Goal: Task Accomplishment & Management: Complete application form

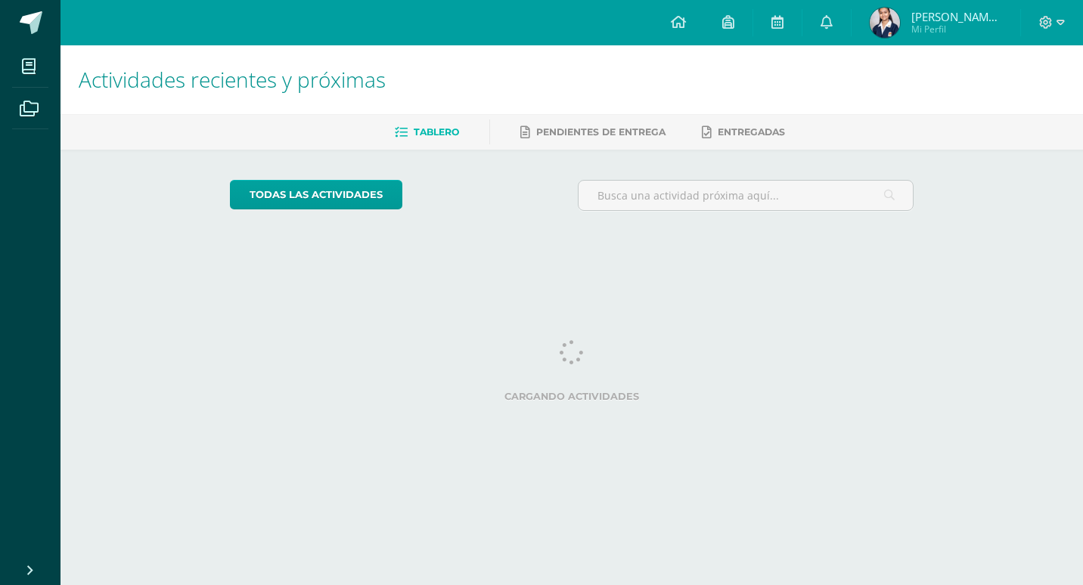
click at [0, 91] on html "Mis cursos Archivos Cerrar panel Asesoría Tercero Básico "B" Ciencias Naturales…" at bounding box center [541, 126] width 1083 height 253
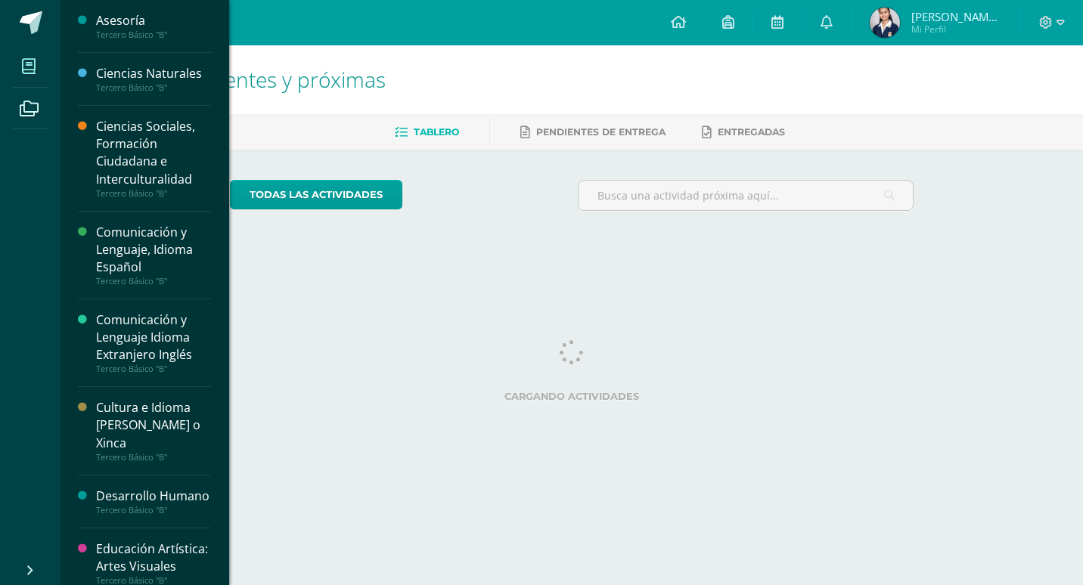
click at [29, 47] on link "Mis cursos" at bounding box center [30, 66] width 36 height 42
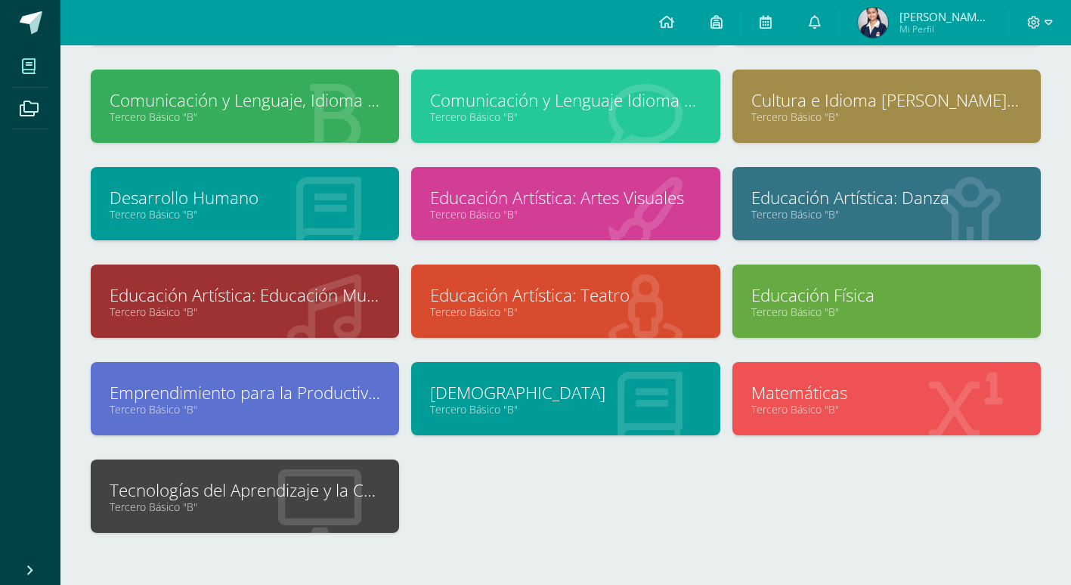
scroll to position [245, 0]
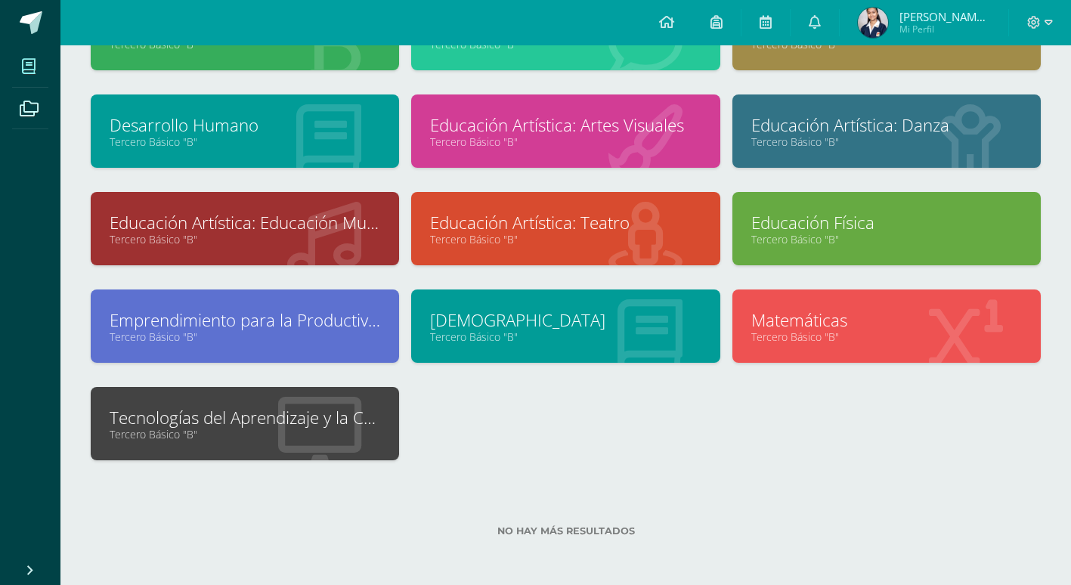
click at [227, 435] on link "Tercero Básico "B"" at bounding box center [245, 434] width 271 height 14
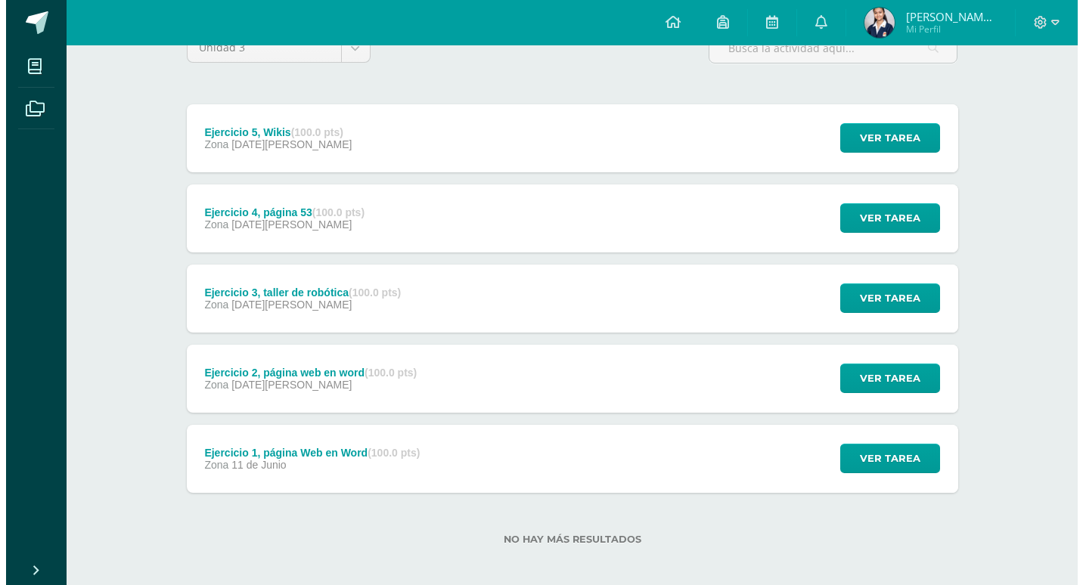
scroll to position [156, 0]
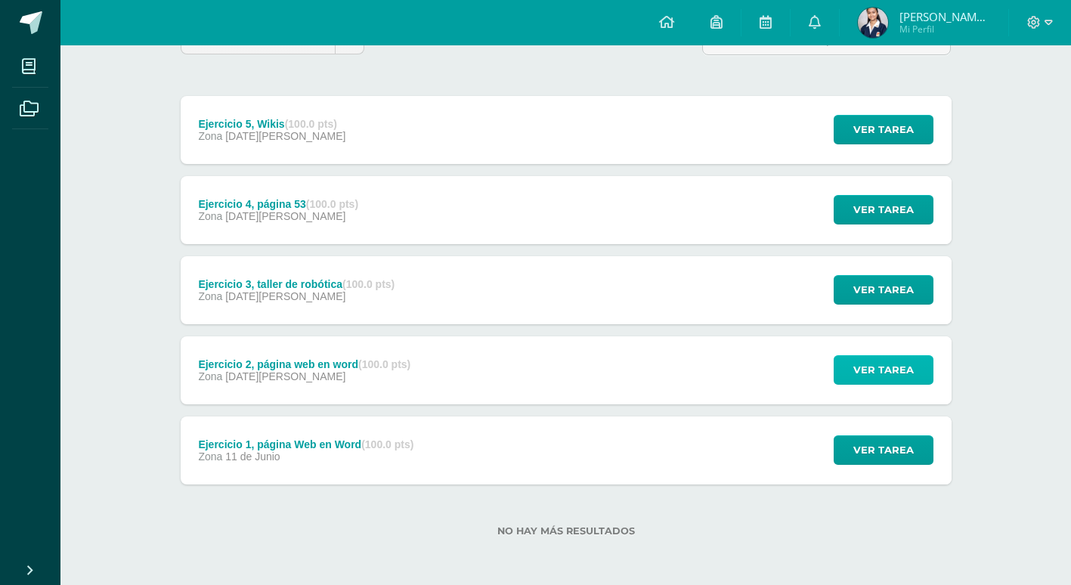
click at [912, 378] on span "Ver tarea" at bounding box center [883, 370] width 60 height 28
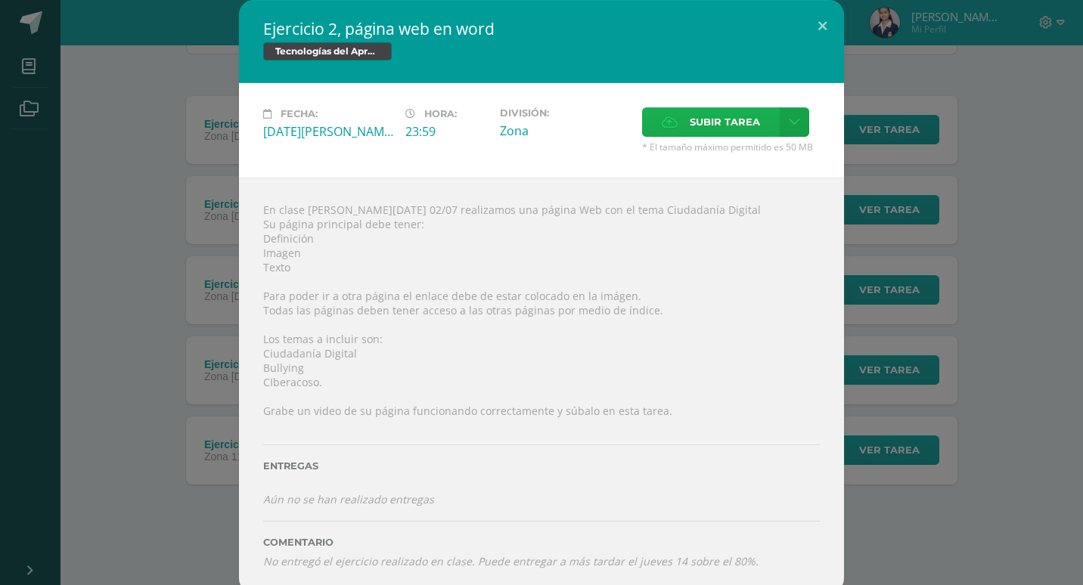
click at [707, 117] on span "Subir tarea" at bounding box center [724, 122] width 70 height 28
click at [0, 0] on input "Subir tarea" at bounding box center [0, 0] width 0 height 0
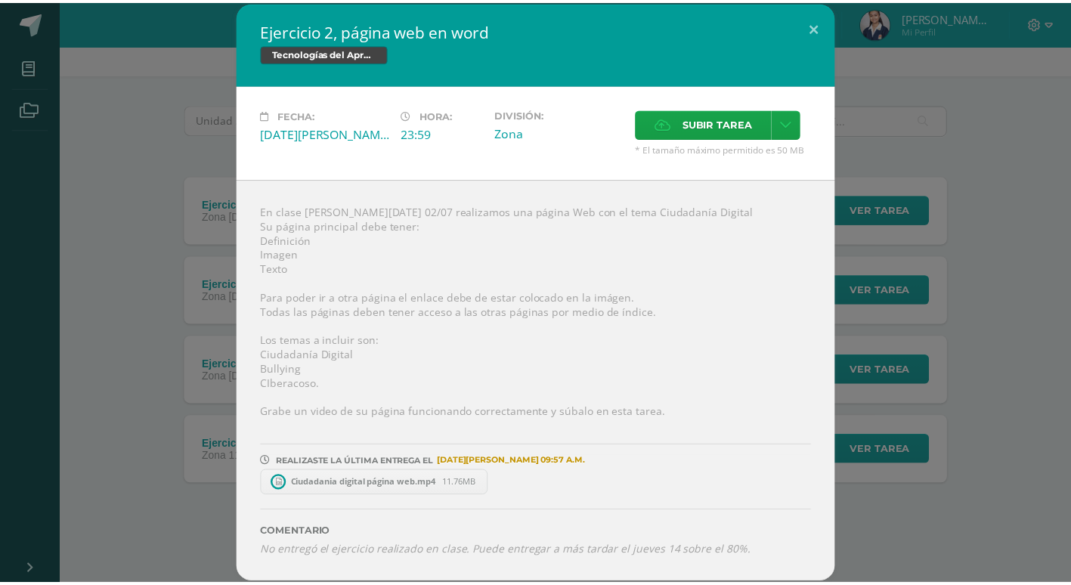
scroll to position [76, 0]
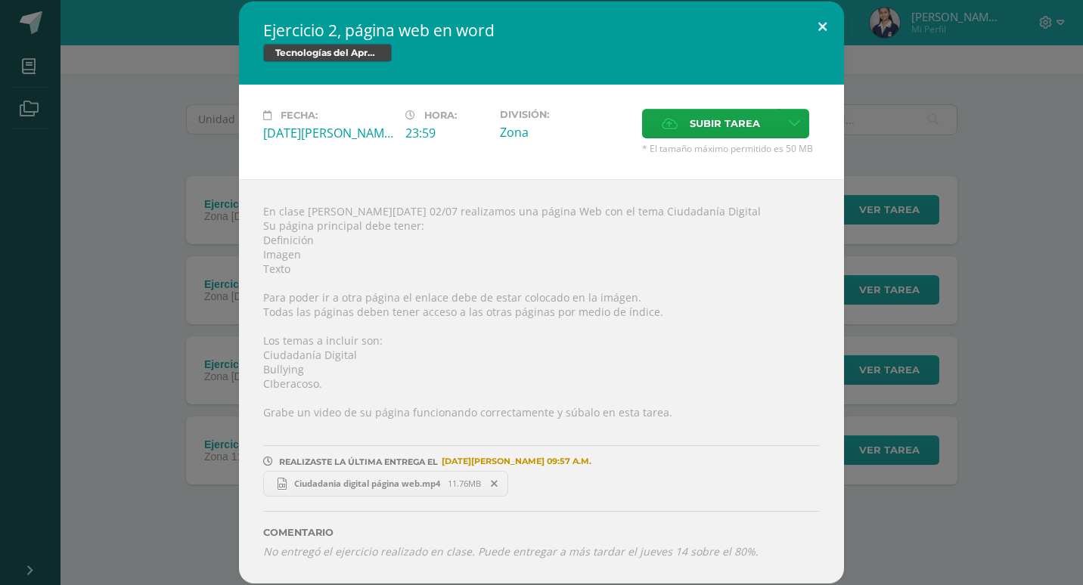
click at [819, 19] on button at bounding box center [822, 27] width 43 height 51
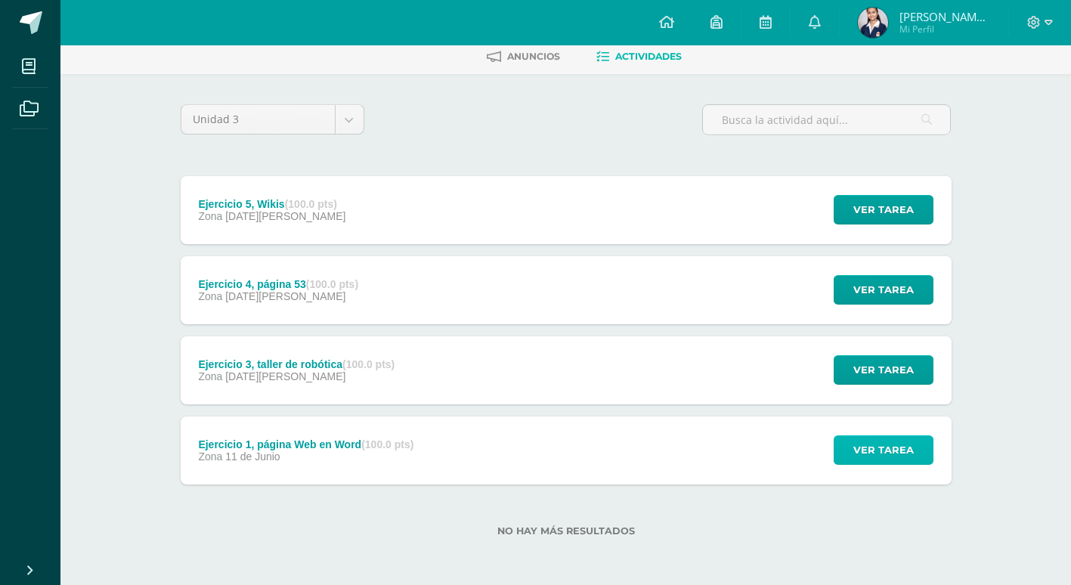
click at [847, 460] on button "Ver tarea" at bounding box center [884, 449] width 100 height 29
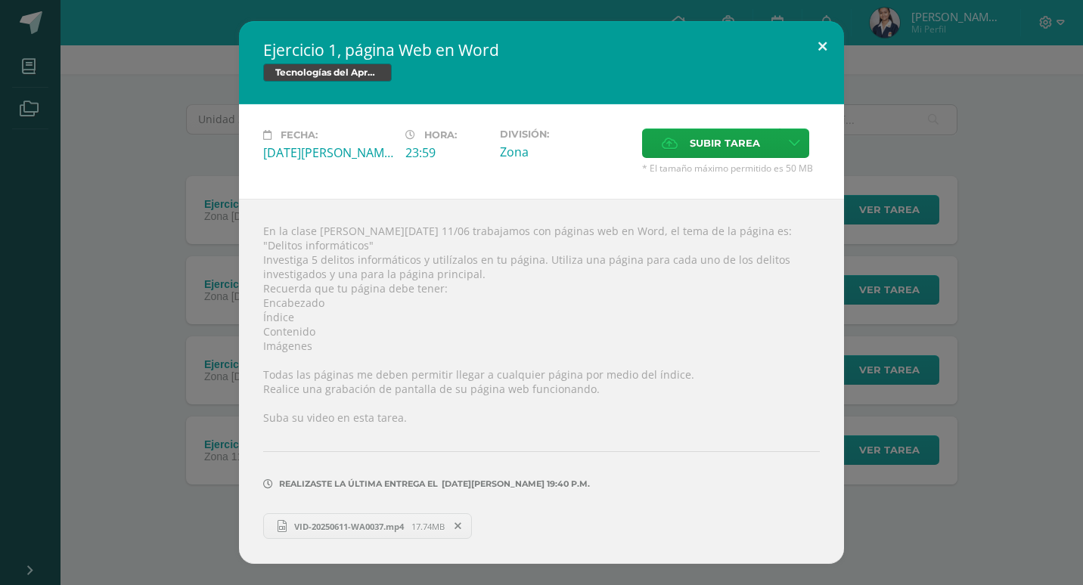
click at [835, 45] on button at bounding box center [822, 46] width 43 height 51
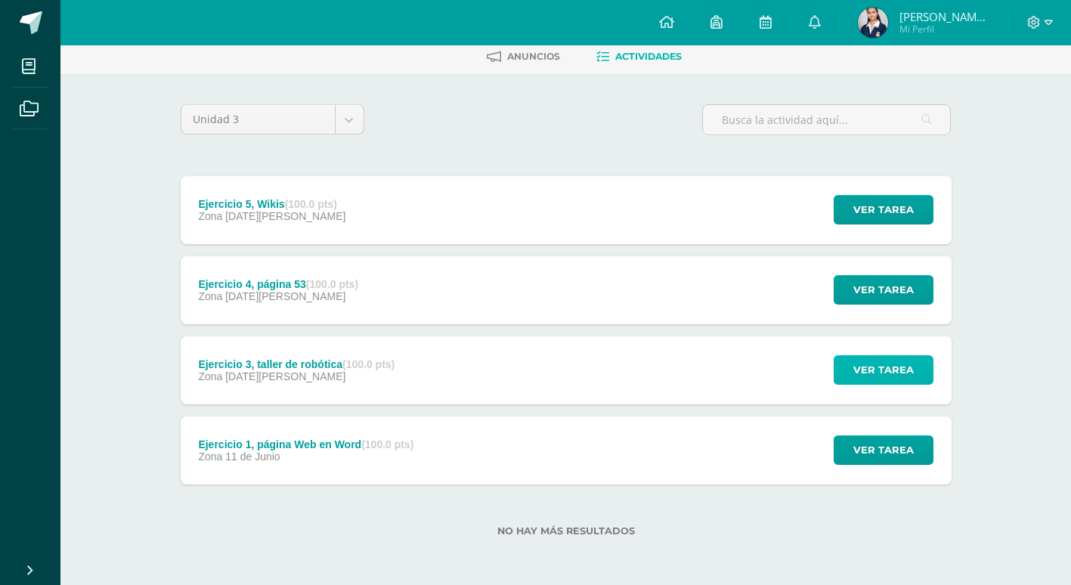
click at [847, 381] on button "Ver tarea" at bounding box center [884, 369] width 100 height 29
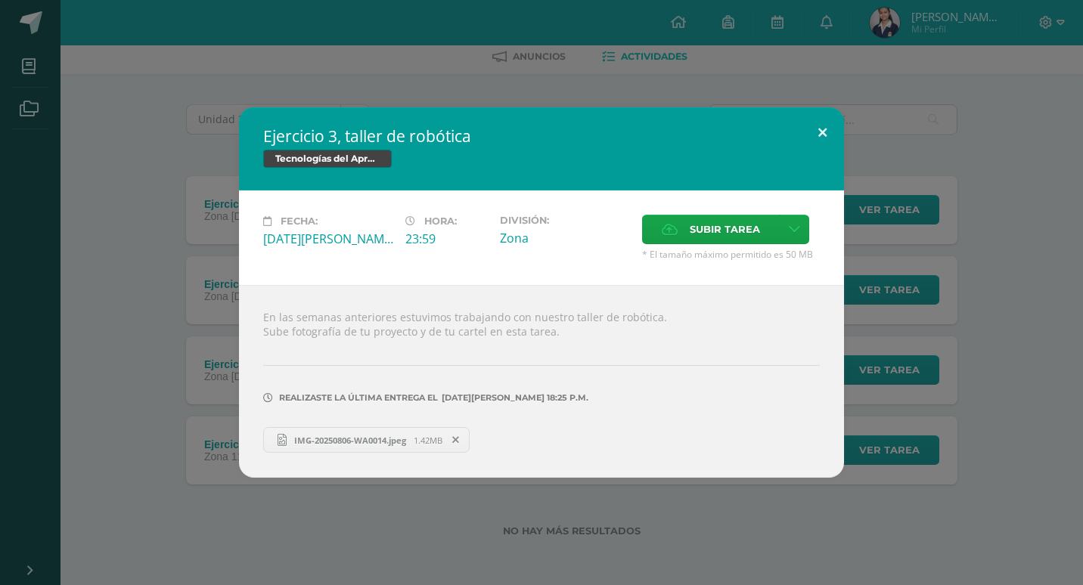
click at [827, 125] on button at bounding box center [822, 132] width 43 height 51
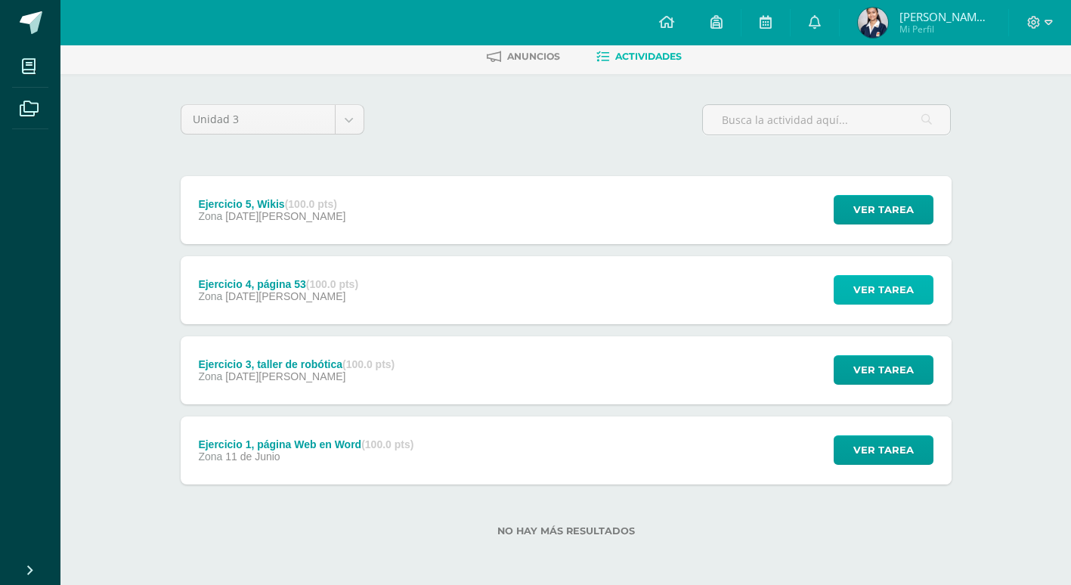
click at [873, 278] on span "Ver tarea" at bounding box center [883, 290] width 60 height 28
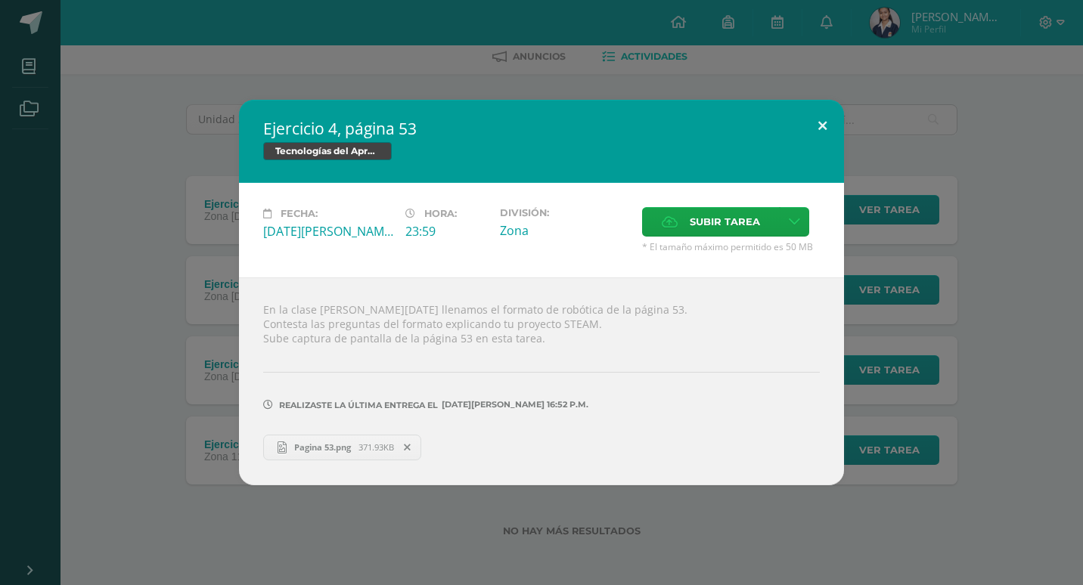
click at [830, 110] on button at bounding box center [822, 125] width 43 height 51
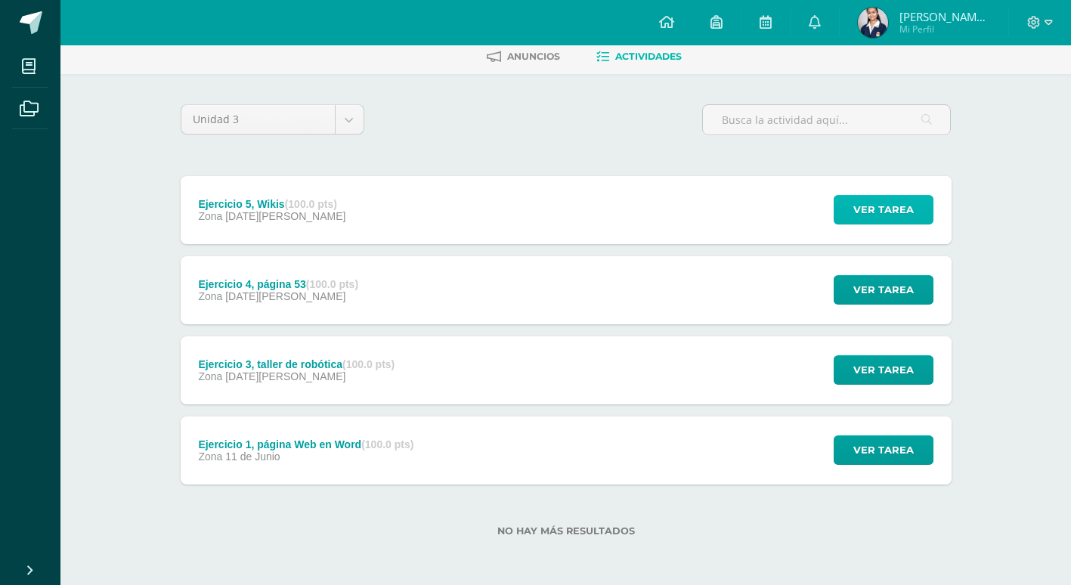
click at [855, 210] on span "Ver tarea" at bounding box center [883, 210] width 60 height 28
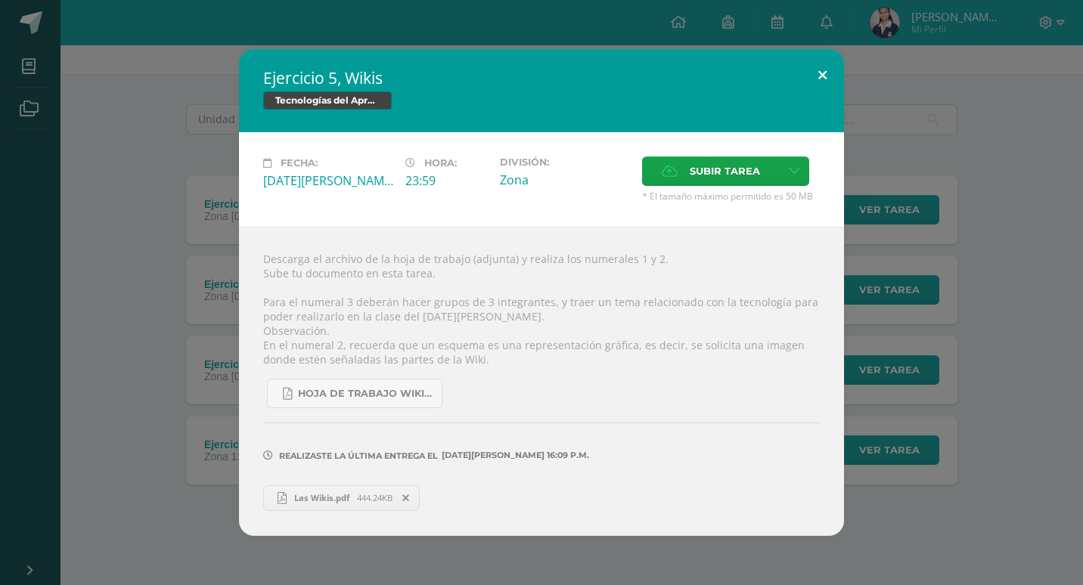
click at [814, 74] on button at bounding box center [822, 74] width 43 height 51
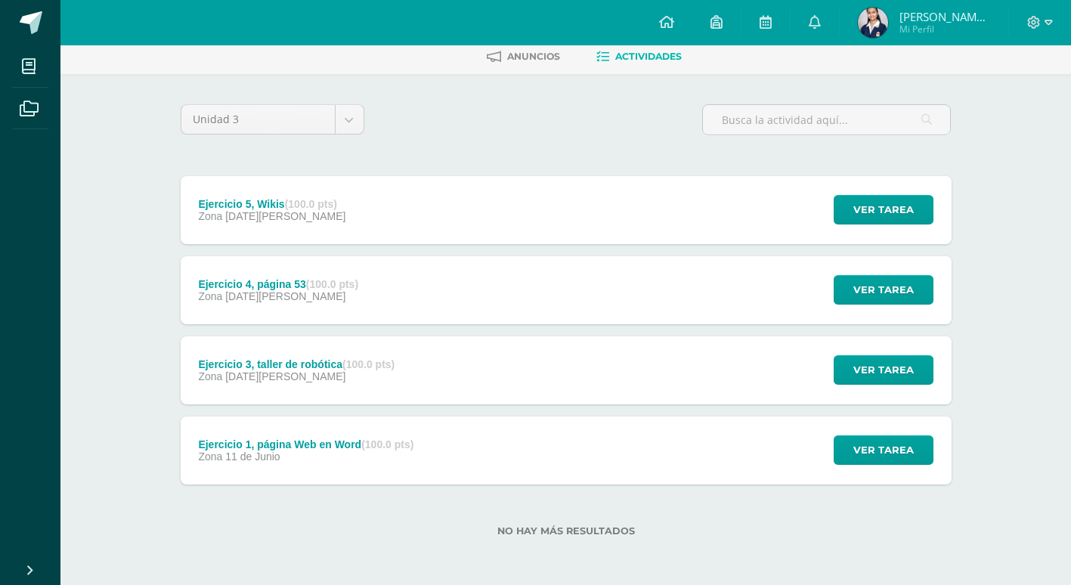
click at [450, 287] on div "Ejercicio 4, página 53 (100.0 pts) Zona 06 de Agosto Ver tarea Ejercicio 4, pág…" at bounding box center [566, 290] width 771 height 68
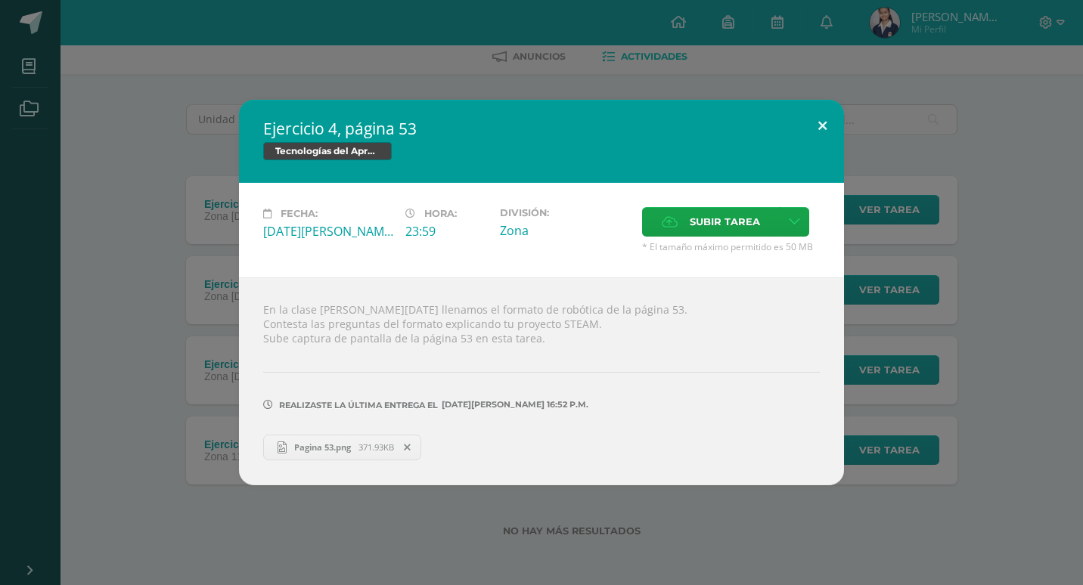
click at [826, 137] on button at bounding box center [822, 125] width 43 height 51
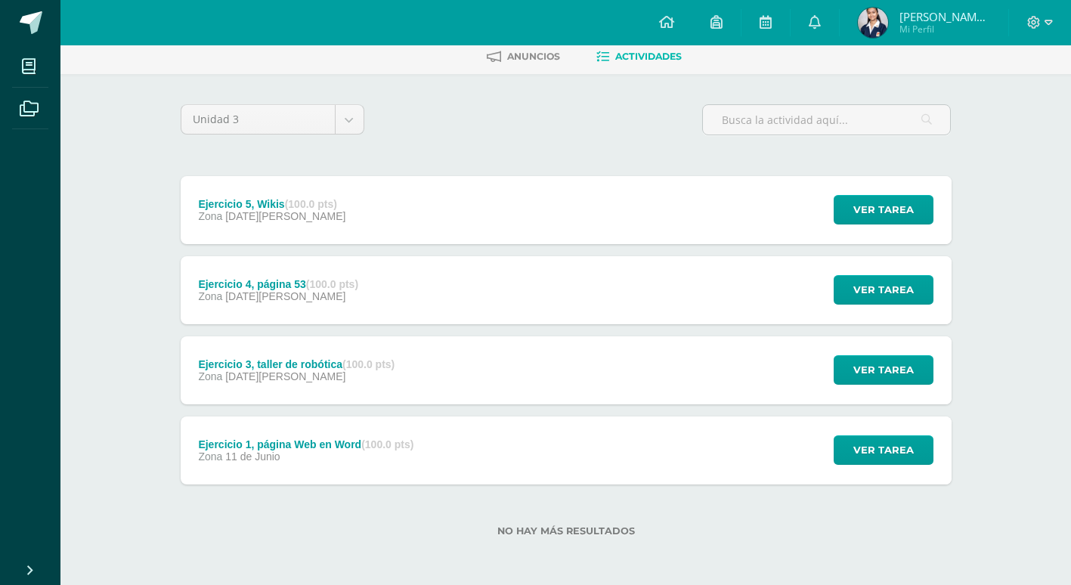
click at [613, 431] on div "Ejercicio 1, página Web en Word (100.0 pts) Zona 11 de Junio Ver tarea Ejercici…" at bounding box center [566, 451] width 771 height 68
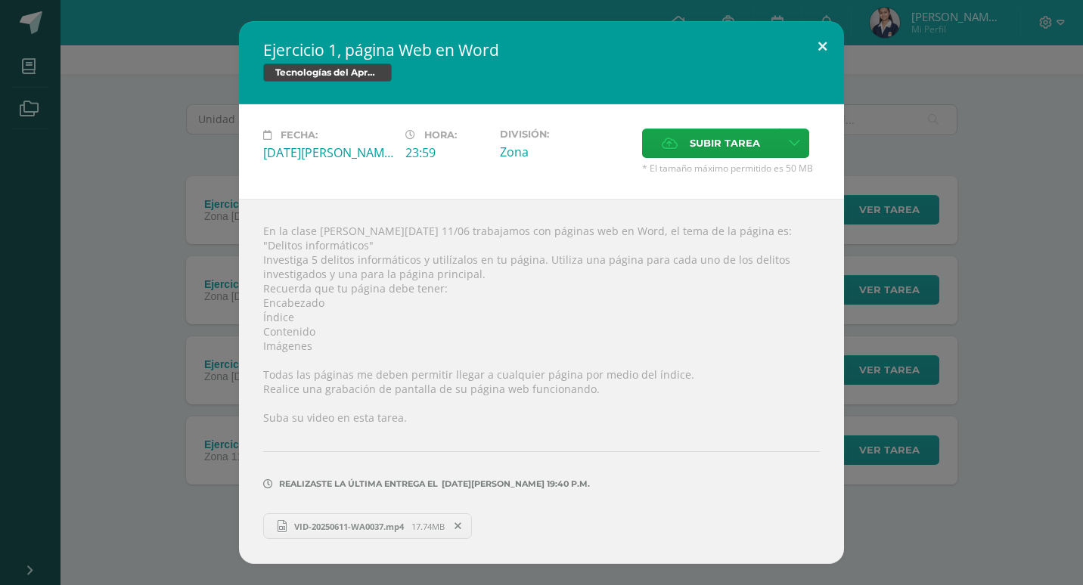
click at [801, 53] on button at bounding box center [822, 46] width 43 height 51
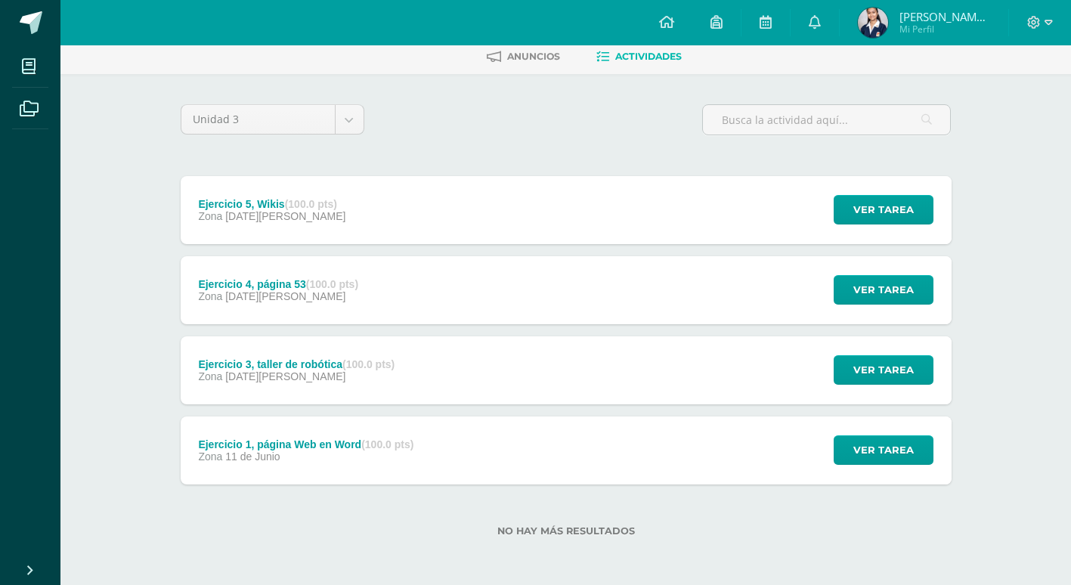
click at [417, 373] on div "Ejercicio 3, taller de robótica (100.0 pts) Zona 06 de Agosto Ver tarea Ejercic…" at bounding box center [566, 370] width 771 height 68
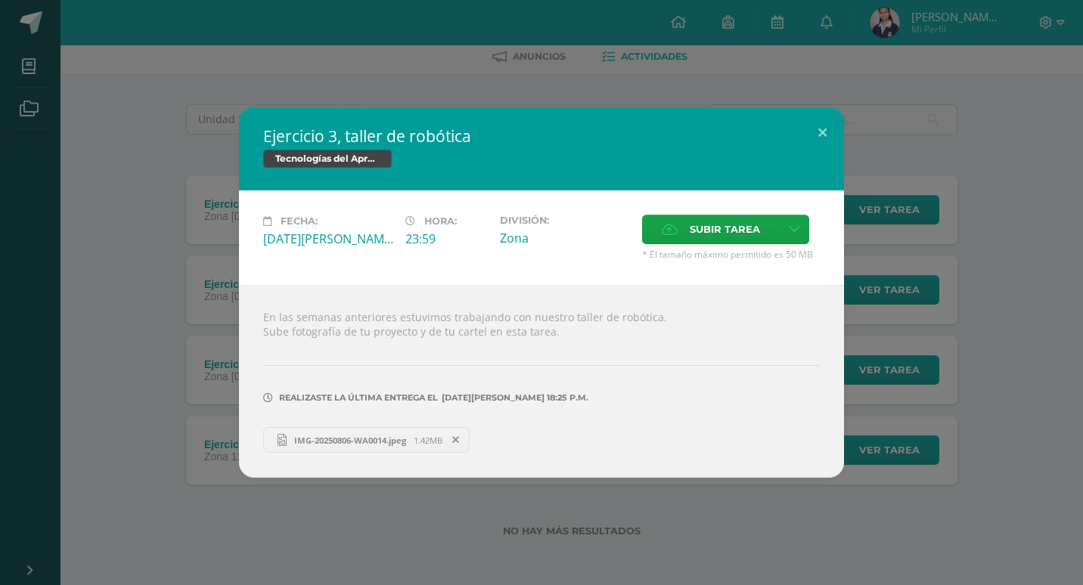
click at [847, 129] on div "Ejercicio 3, taller de robótica Tecnologías del Aprendizaje y la Comunicación F…" at bounding box center [541, 292] width 1070 height 370
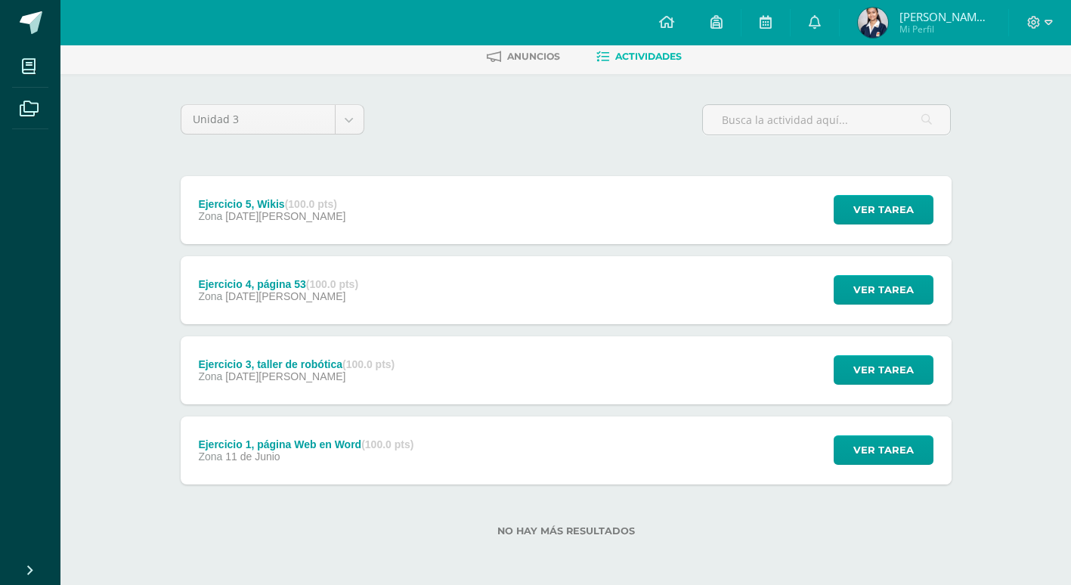
click at [522, 271] on div "Ejercicio 4, página 53 (100.0 pts) Zona 06 de Agosto Ver tarea Ejercicio 4, pág…" at bounding box center [566, 290] width 771 height 68
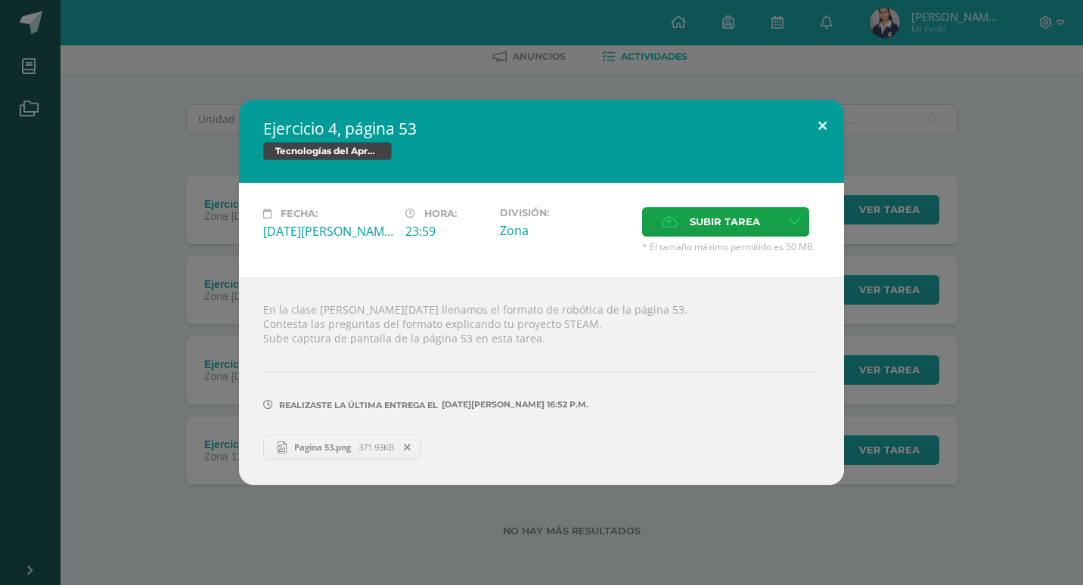
click at [829, 114] on button at bounding box center [822, 125] width 43 height 51
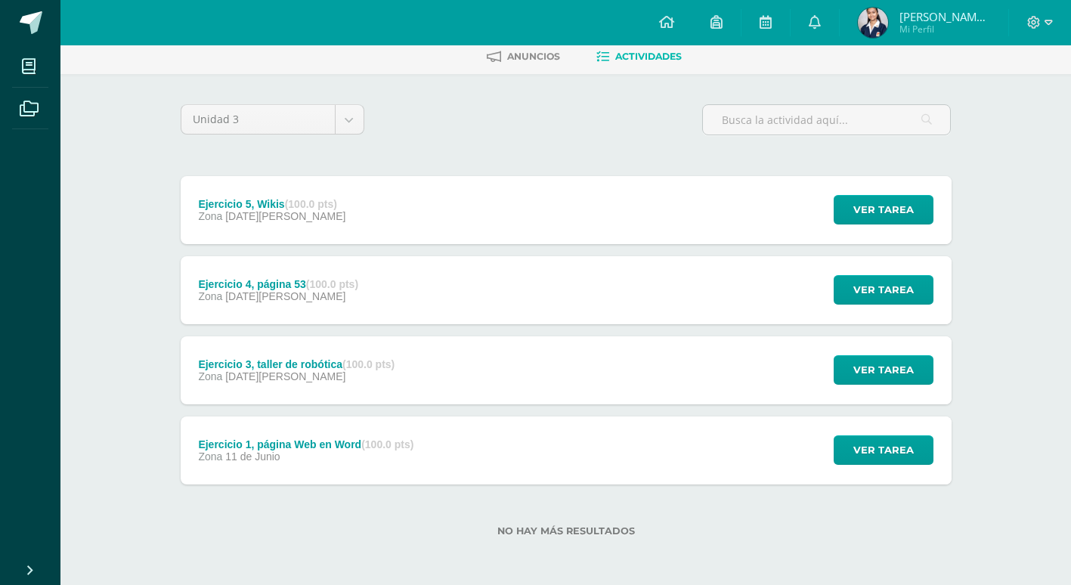
click at [552, 212] on div "Ejercicio 5, Wikis (100.0 pts) Zona 08 de Agosto Ver tarea Ejercicio 5, Wikis T…" at bounding box center [566, 210] width 771 height 68
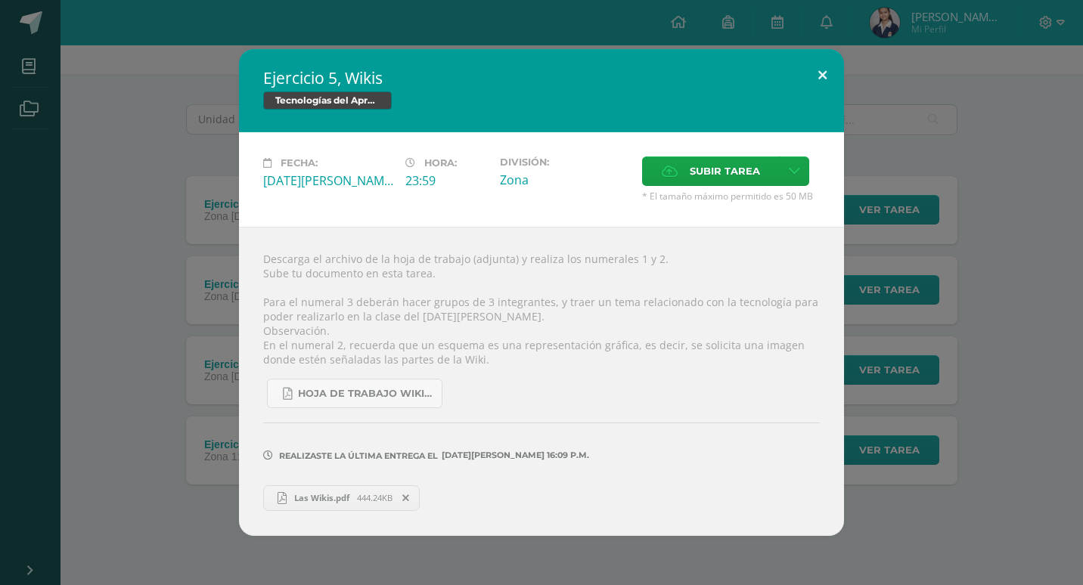
click at [818, 70] on button at bounding box center [822, 74] width 43 height 51
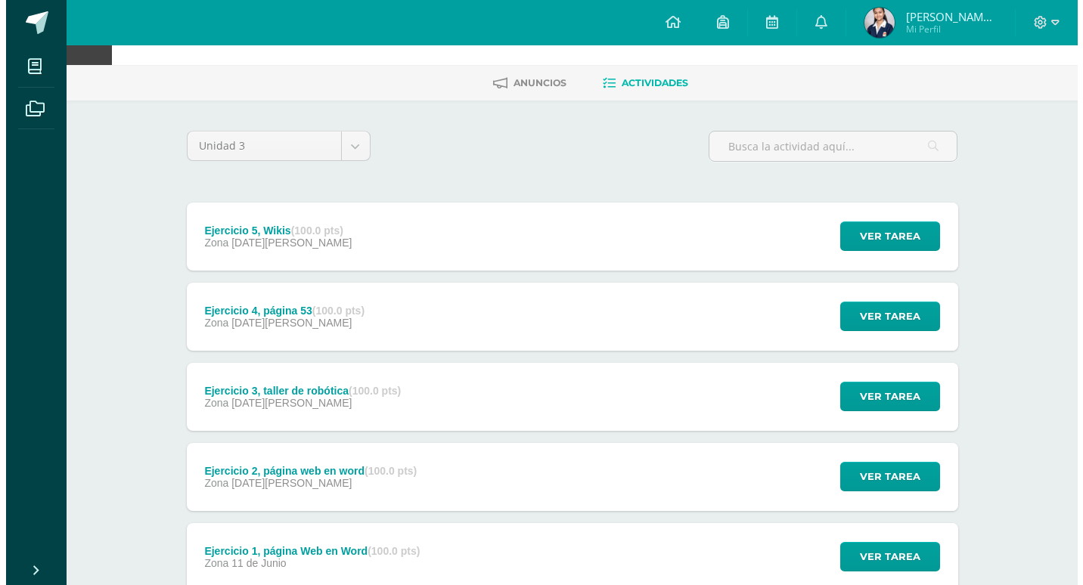
scroll to position [76, 0]
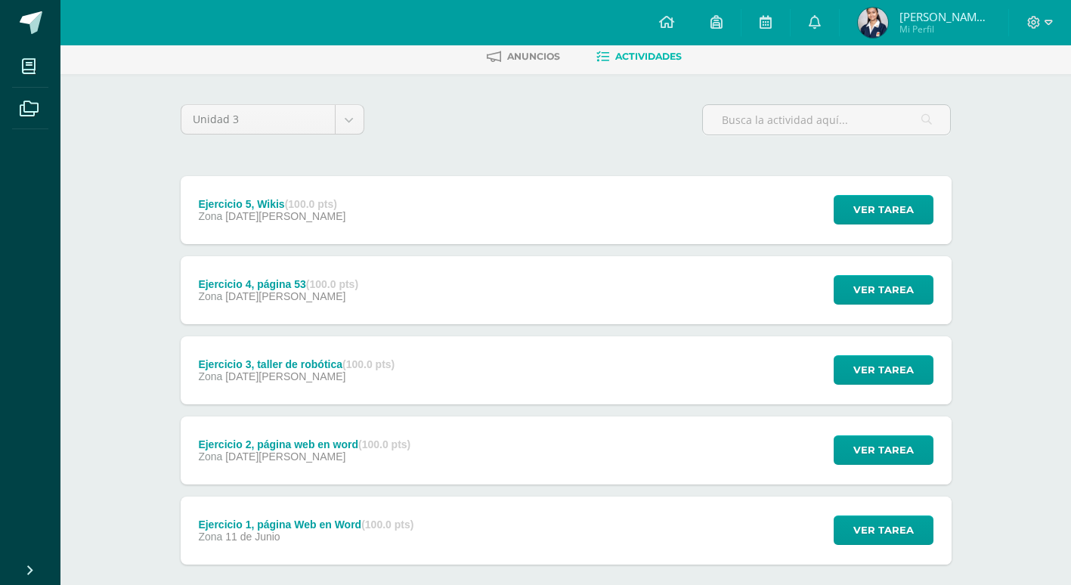
click at [502, 466] on div "Ejercicio 2, página web en word (100.0 pts) Zona 09 de Julio Ver tarea Ejercici…" at bounding box center [566, 451] width 771 height 68
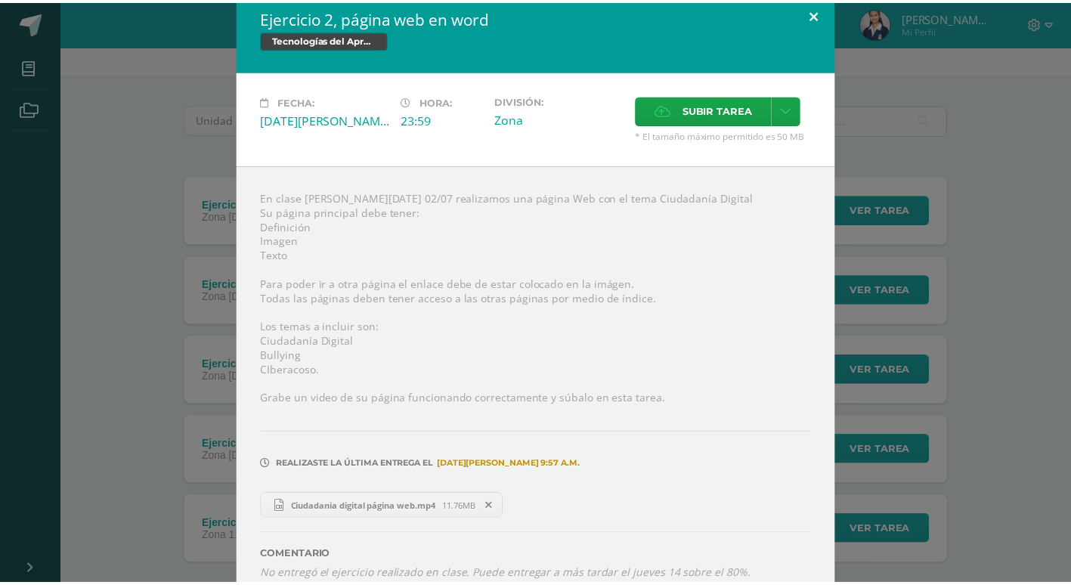
scroll to position [0, 0]
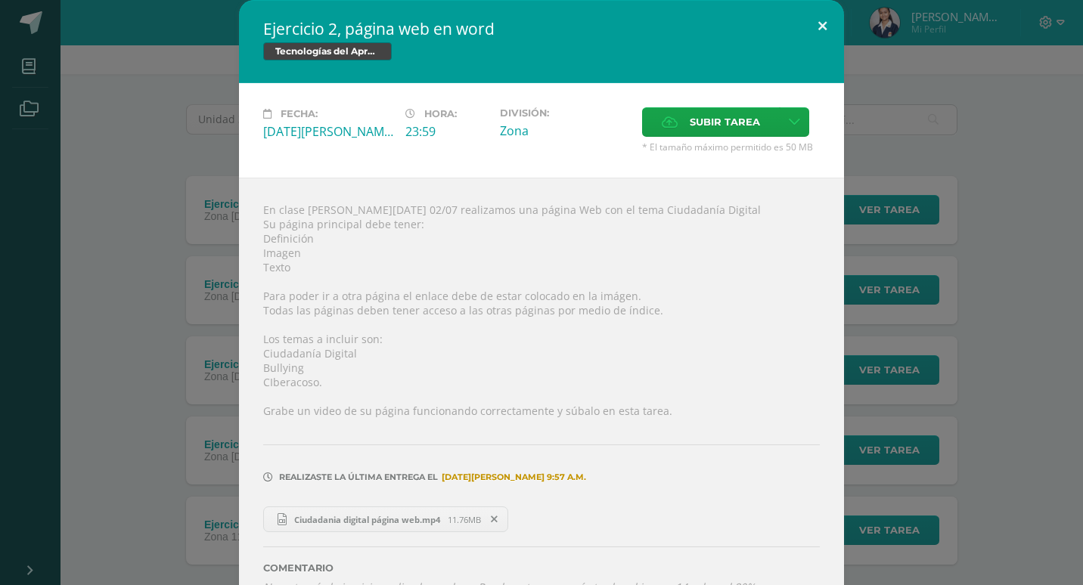
click at [811, 37] on button at bounding box center [822, 25] width 43 height 51
